Goal: Task Accomplishment & Management: Use online tool/utility

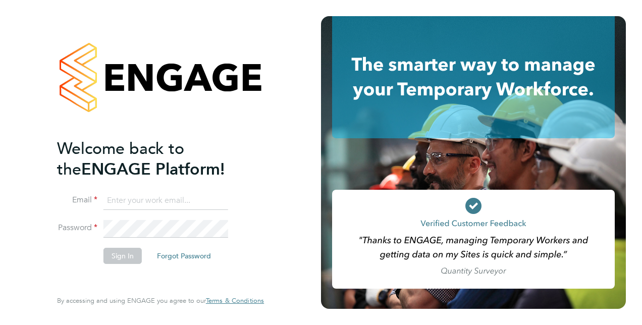
type input "[PERSON_NAME][EMAIL_ADDRESS][PERSON_NAME][DOMAIN_NAME]"
click at [117, 254] on button "Sign In" at bounding box center [122, 256] width 38 height 16
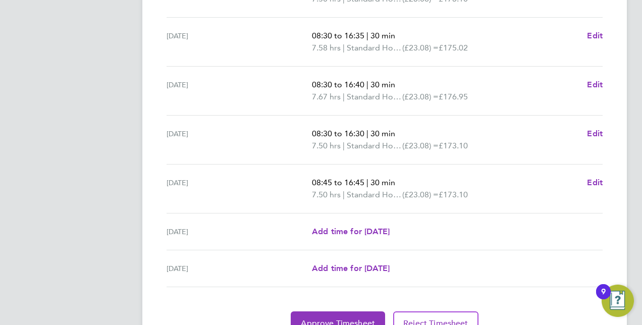
scroll to position [402, 0]
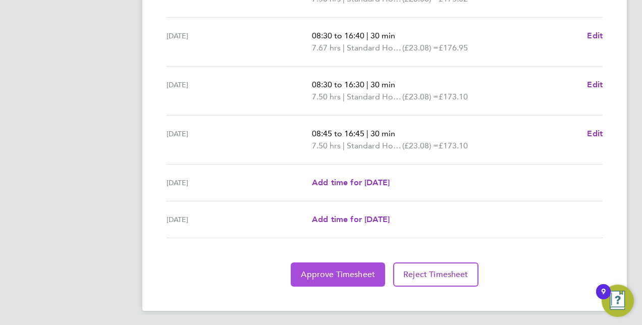
click at [363, 271] on span "Approve Timesheet" at bounding box center [338, 275] width 74 height 10
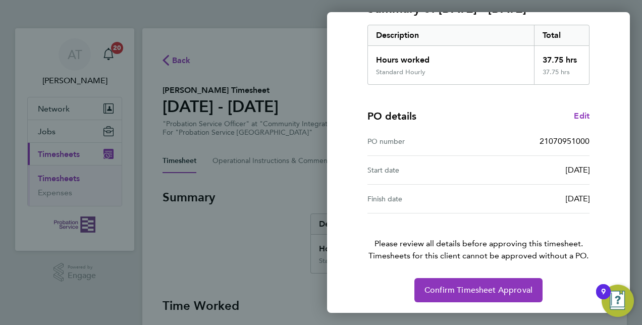
scroll to position [157, 0]
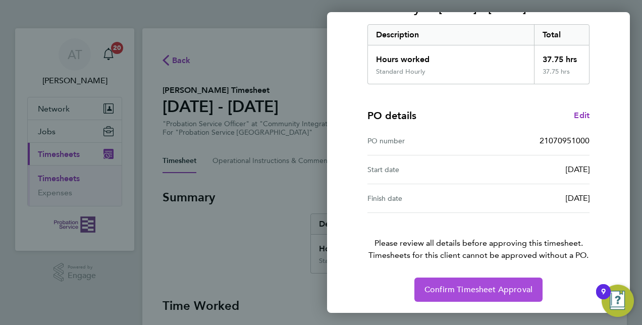
click at [462, 285] on span "Confirm Timesheet Approval" at bounding box center [478, 290] width 108 height 10
